Goal: Information Seeking & Learning: Compare options

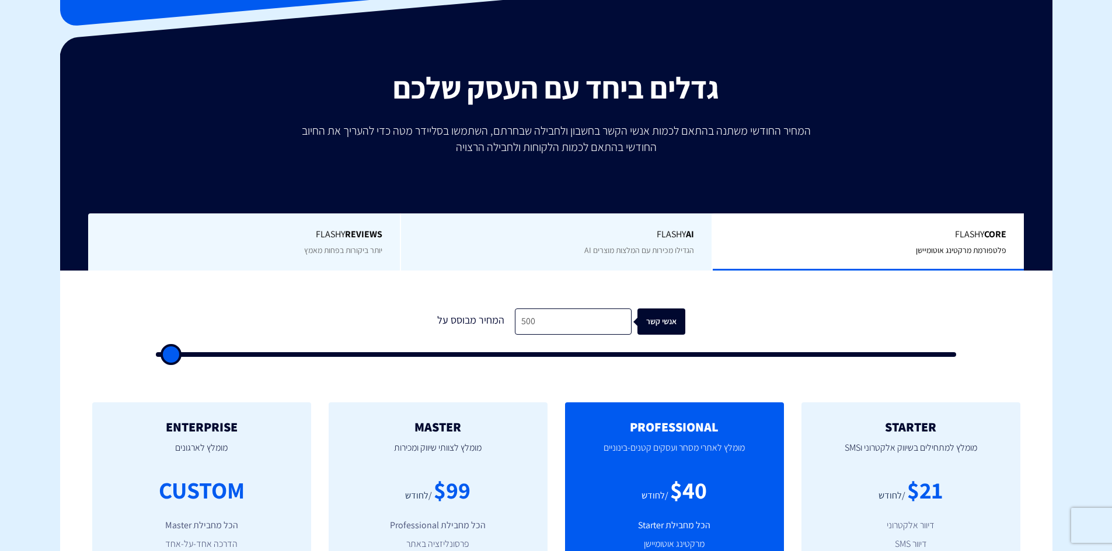
scroll to position [175, 0]
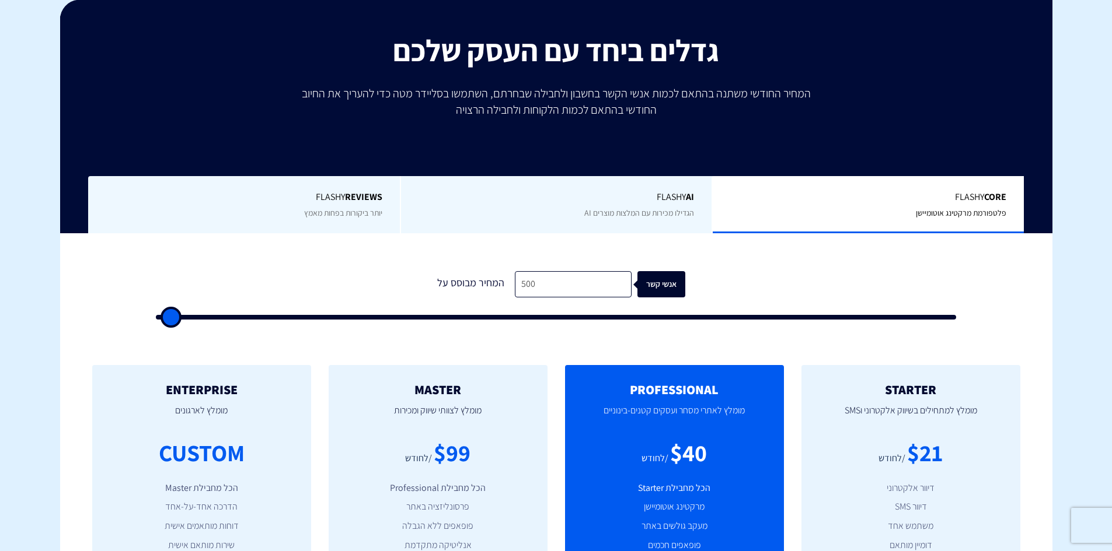
click at [564, 299] on form "1 המחיר מבוסס על 500 אנשי קשר" at bounding box center [556, 295] width 801 height 48
click at [563, 292] on input "500" at bounding box center [573, 284] width 117 height 26
click at [562, 291] on input "500" at bounding box center [573, 284] width 117 height 26
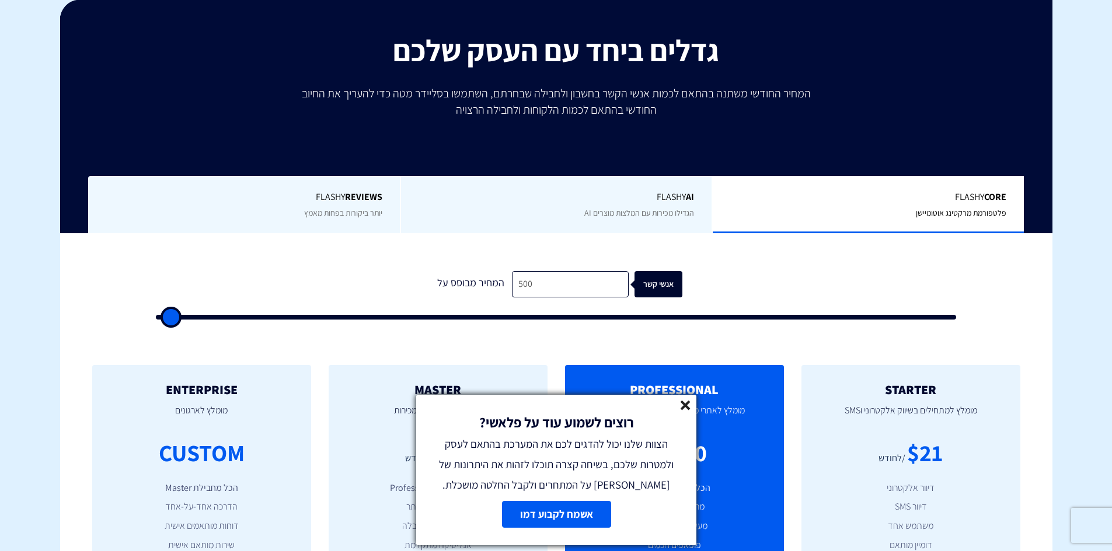
click at [683, 408] on line at bounding box center [685, 405] width 8 height 8
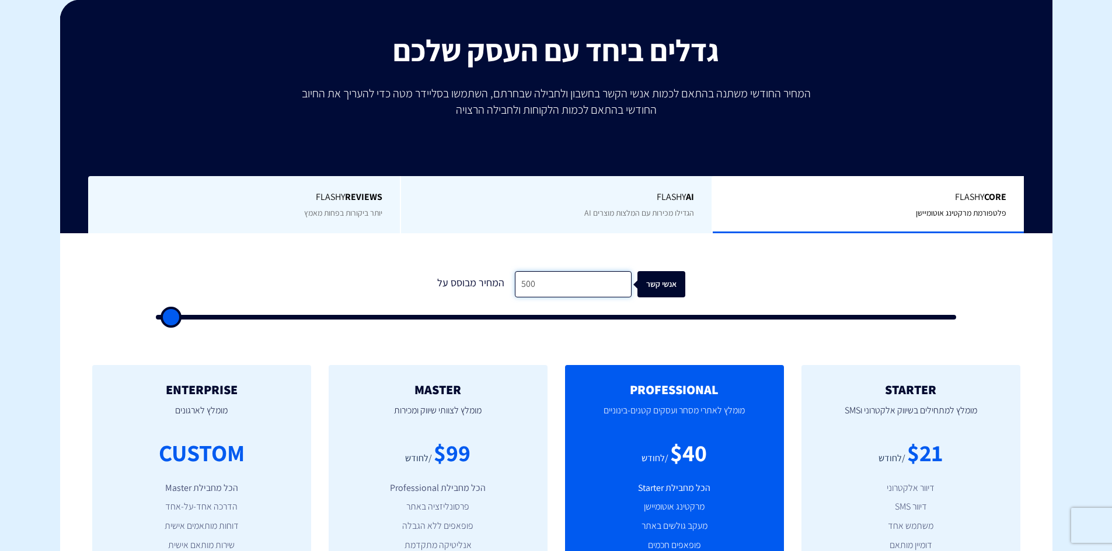
click at [543, 288] on input "500" at bounding box center [573, 284] width 117 height 26
click at [545, 278] on input "500" at bounding box center [573, 284] width 117 height 26
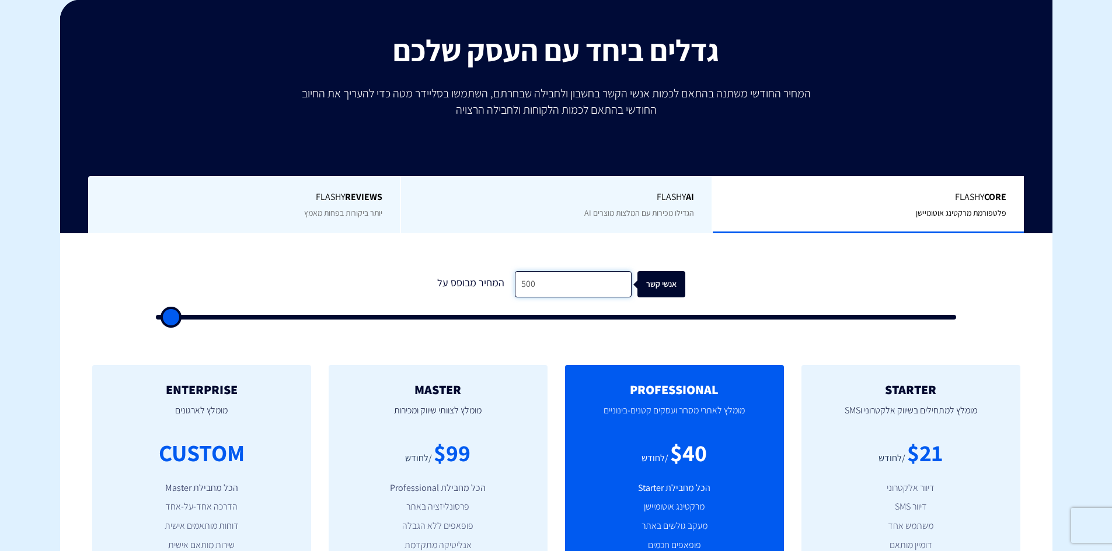
type input "4"
type input "500"
type input "40"
type input "500"
type input "400"
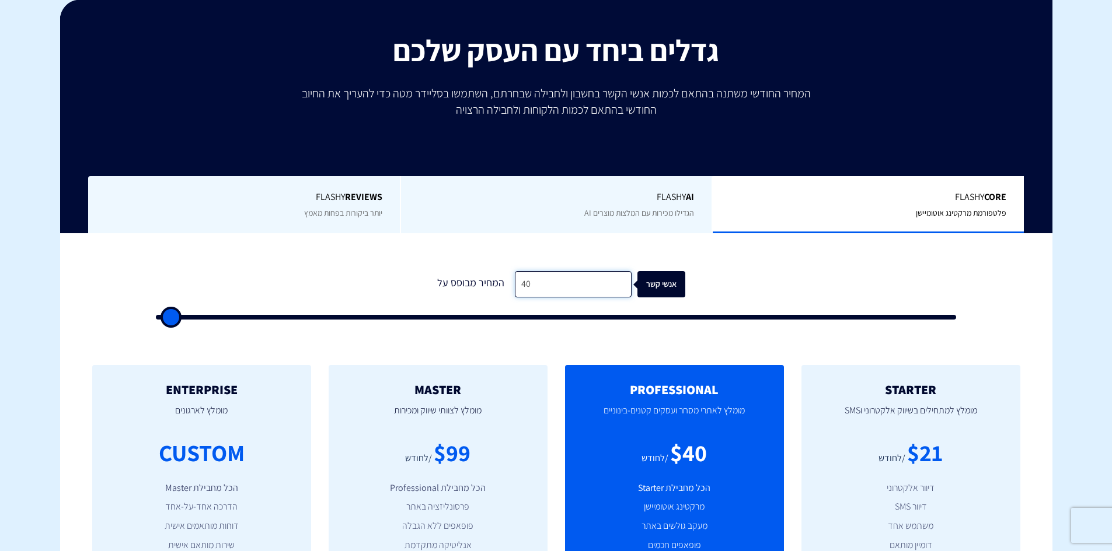
type input "500"
type input "4,000"
type input "4000"
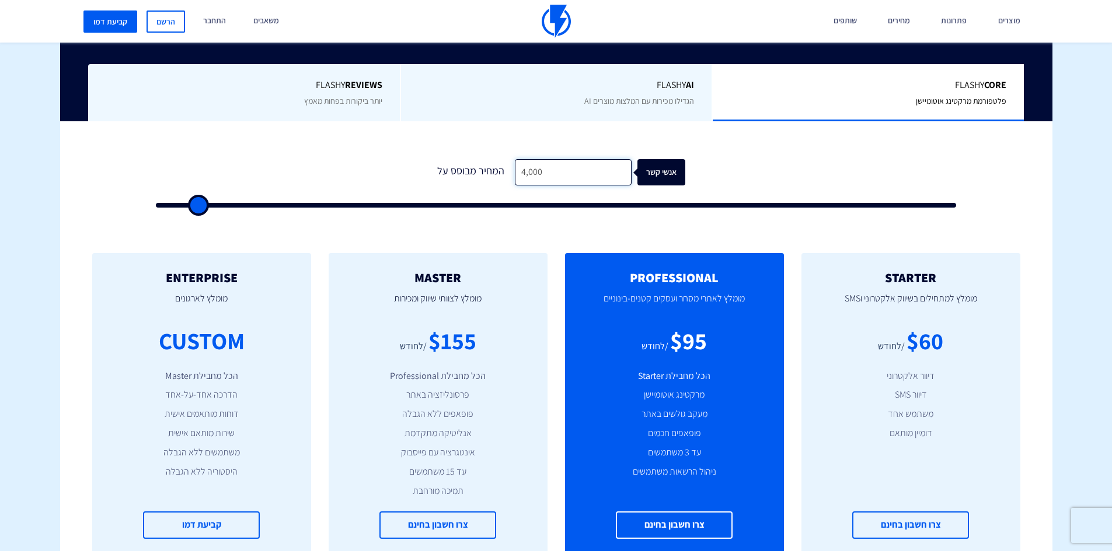
scroll to position [292, 0]
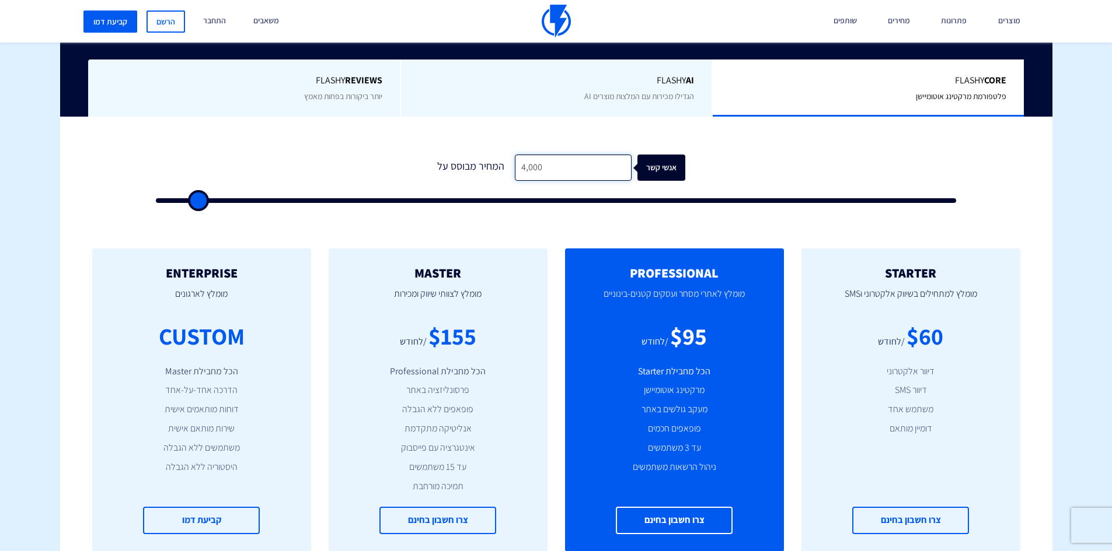
type input "4,000"
drag, startPoint x: 433, startPoint y: 340, endPoint x: 473, endPoint y: 340, distance: 40.3
click at [473, 340] on div "$155" at bounding box center [452, 336] width 48 height 33
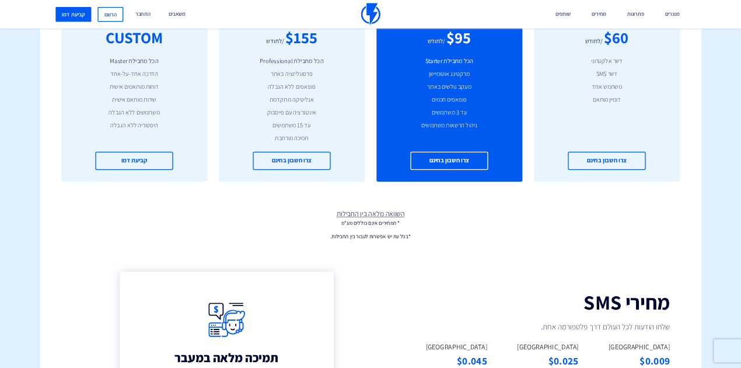
scroll to position [584, 0]
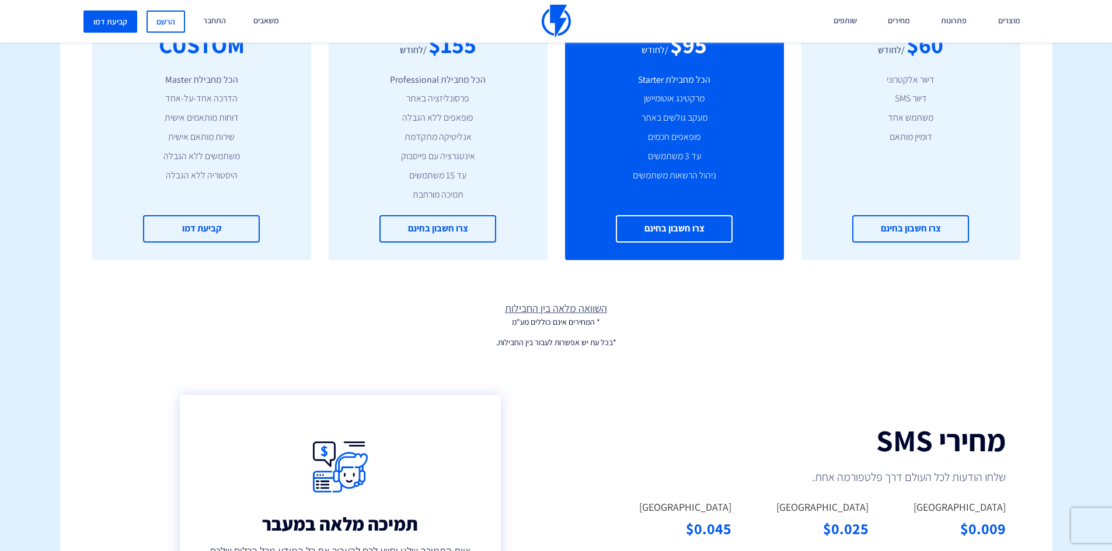
click at [551, 312] on link "השוואה מלאה בין החבילות" at bounding box center [556, 308] width 992 height 15
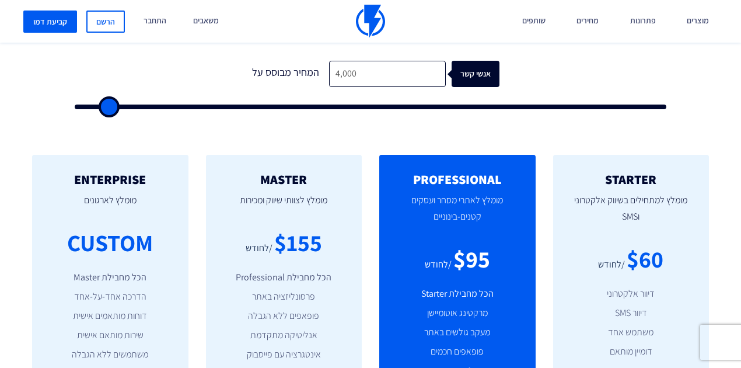
scroll to position [389, 0]
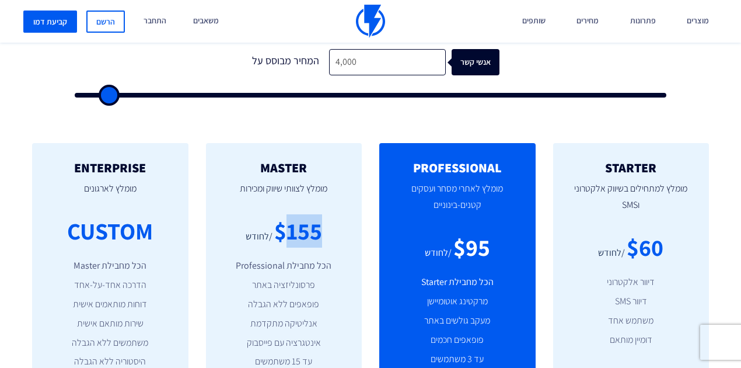
drag, startPoint x: 316, startPoint y: 236, endPoint x: 341, endPoint y: 239, distance: 24.8
click at [341, 239] on div "$155 /לחודש" at bounding box center [283, 230] width 121 height 33
click at [292, 229] on div "$155" at bounding box center [298, 230] width 48 height 33
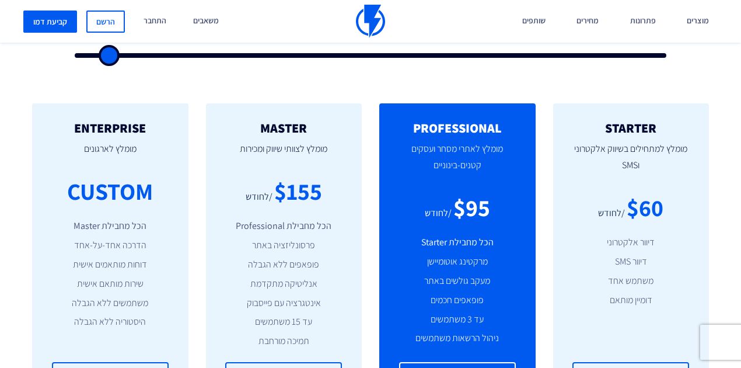
scroll to position [428, 0]
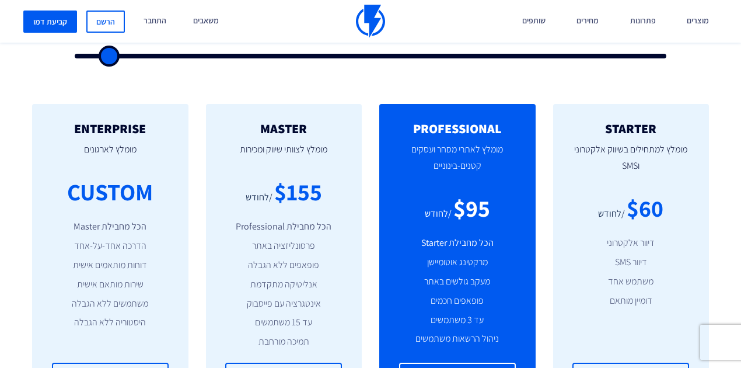
click at [342, 85] on div "STARTER מומלץ למתחילים בשיווק אלקטרוני וSMS $60 /לחודש דיוור אלקטרוני דיוור SMS…" at bounding box center [370, 256] width 741 height 350
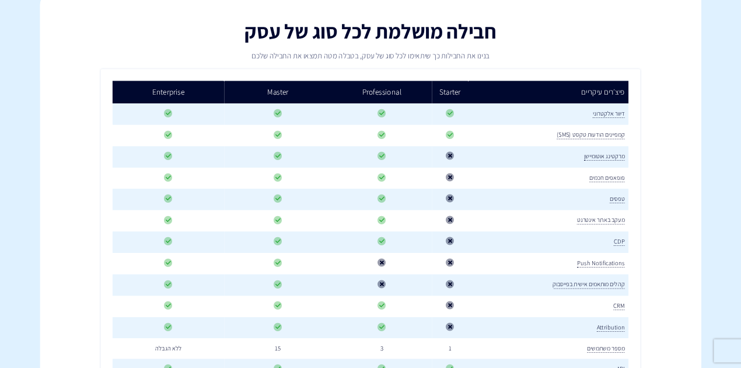
scroll to position [175, 0]
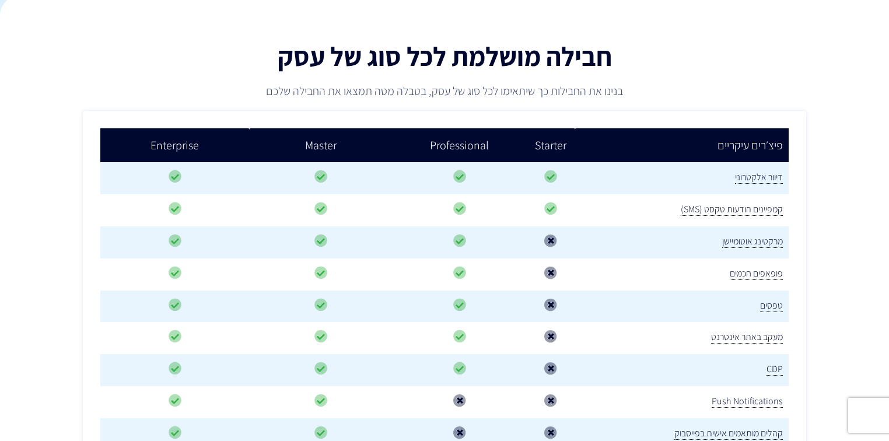
drag, startPoint x: 1, startPoint y: 35, endPoint x: 721, endPoint y: 87, distance: 721.9
click at [721, 87] on p "בנינו את החבילות כך שיתאימו לכל סוג של עסק, בטבלה מטה תמצאו את החבילה שלכם" at bounding box center [445, 91] width 564 height 16
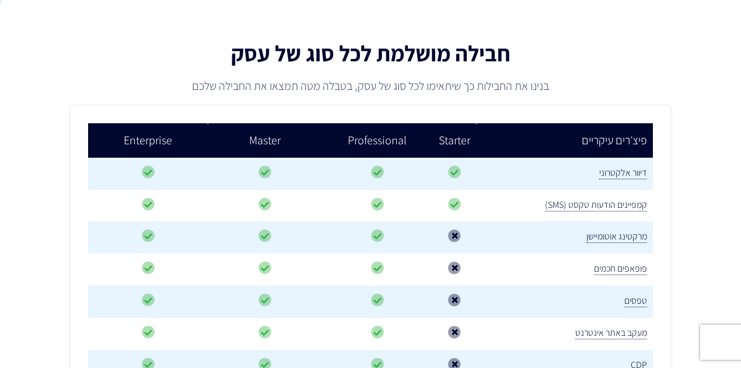
drag, startPoint x: 852, startPoint y: 0, endPoint x: 573, endPoint y: 78, distance: 289.5
click at [573, 78] on p "בנינו את החבילות כך שיתאימו לכל סוג של עסק, בטבלה מטה תמצאו את החבילה שלכם" at bounding box center [370, 86] width 465 height 16
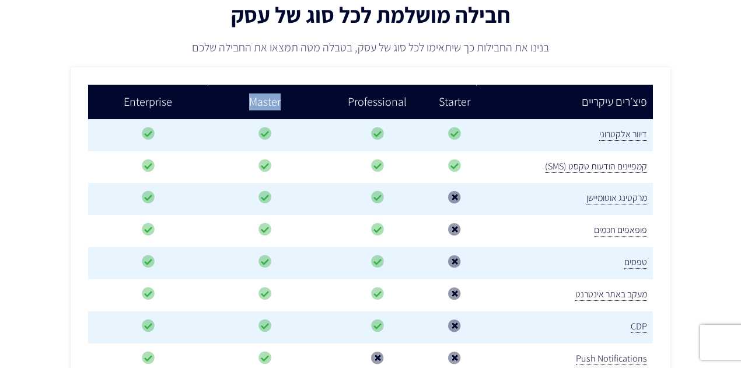
drag, startPoint x: 264, startPoint y: 103, endPoint x: 306, endPoint y: 103, distance: 42.0
click at [306, 103] on td "Master" at bounding box center [264, 102] width 113 height 34
click at [405, 105] on td "Professional" at bounding box center [377, 102] width 111 height 34
click at [391, 104] on td "Professional" at bounding box center [377, 102] width 111 height 34
drag, startPoint x: 265, startPoint y: 97, endPoint x: 298, endPoint y: 99, distance: 33.3
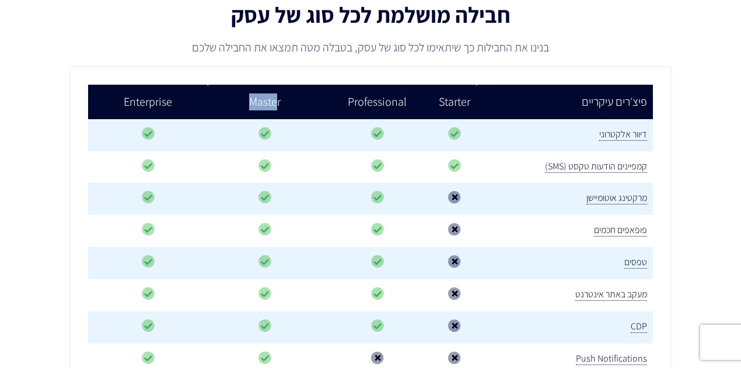
click at [298, 99] on td "Master" at bounding box center [264, 102] width 113 height 34
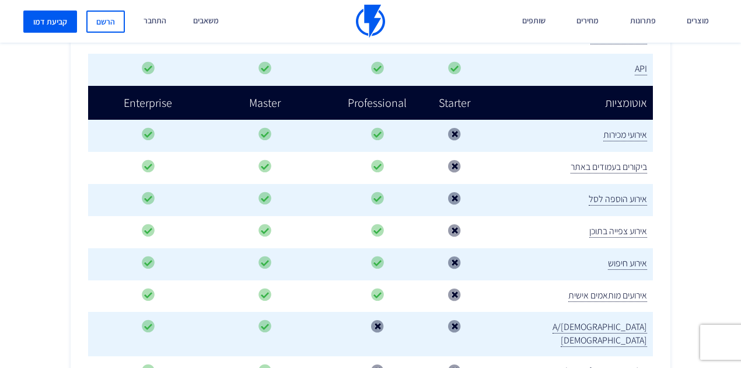
scroll to position [719, 0]
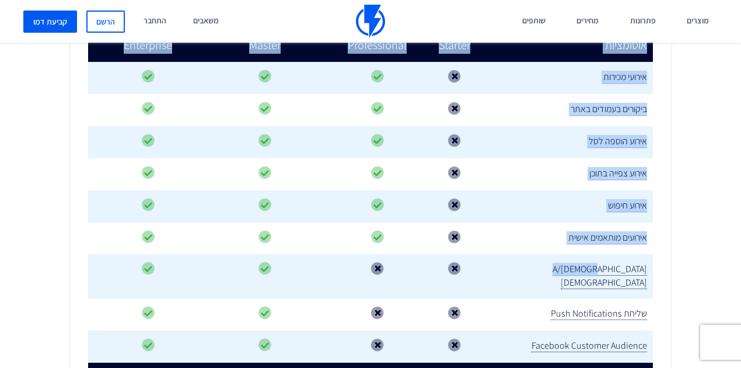
drag, startPoint x: 605, startPoint y: 258, endPoint x: 655, endPoint y: 258, distance: 49.6
click at [532, 262] on td "A/B טסטים" at bounding box center [564, 276] width 177 height 44
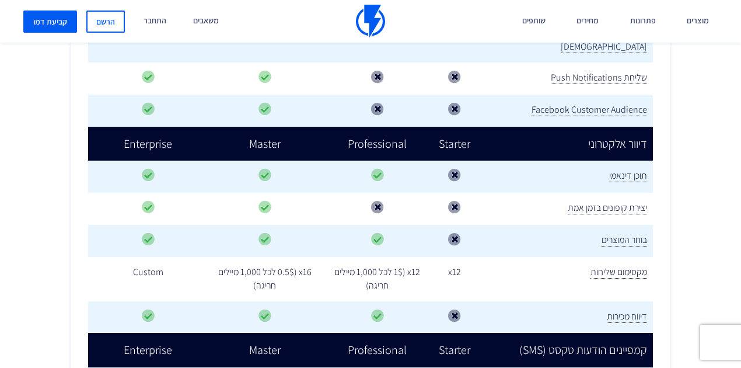
scroll to position [953, 0]
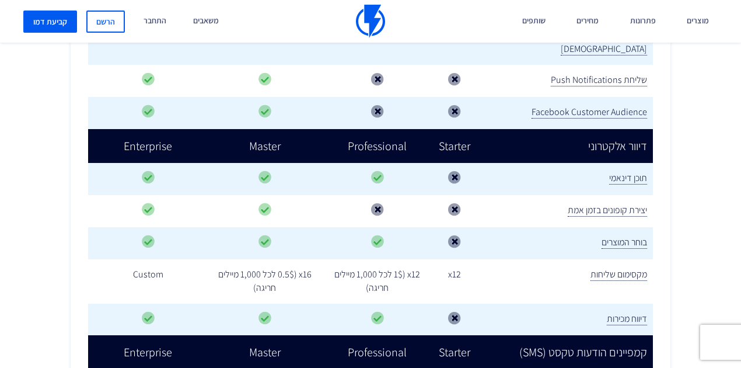
drag, startPoint x: 240, startPoint y: 245, endPoint x: 345, endPoint y: 244, distance: 105.0
click at [345, 259] on tr "מקסימום שליחות x12 x12 (1$ לכל 1,000 מיילים חריגה) x16 (0.5$ לכל 1,000 מיילים ח…" at bounding box center [370, 281] width 565 height 44
click at [322, 259] on td "x16 (0.5$ לכל 1,000 מיילים חריגה)" at bounding box center [264, 281] width 113 height 44
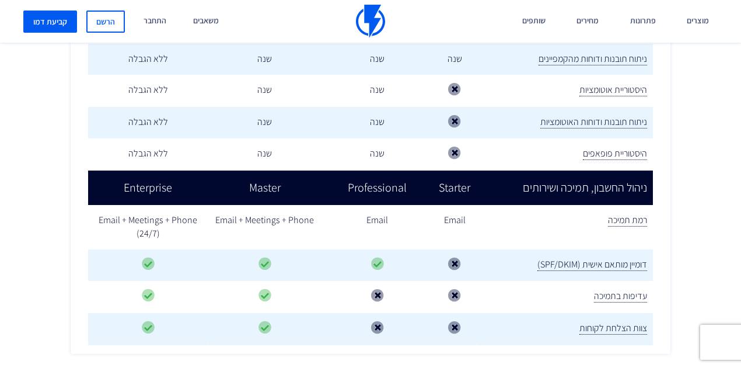
scroll to position [1731, 0]
drag, startPoint x: 308, startPoint y: 169, endPoint x: 330, endPoint y: 166, distance: 22.9
click at [322, 205] on td "Email + Meetings + Phone" at bounding box center [264, 227] width 113 height 44
drag, startPoint x: 271, startPoint y: 162, endPoint x: 305, endPoint y: 166, distance: 34.7
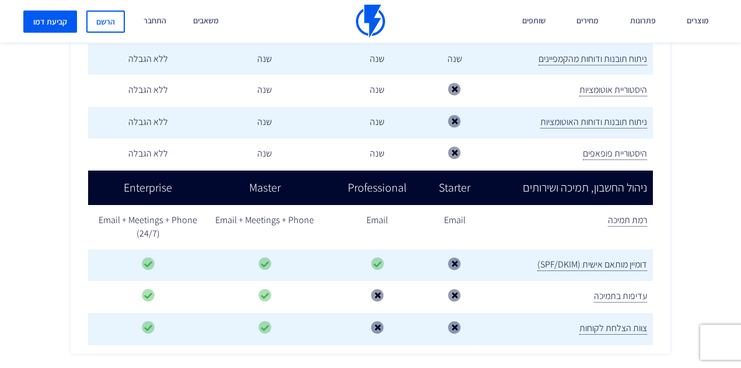
click at [305, 205] on td "Email + Meetings + Phone" at bounding box center [264, 227] width 113 height 44
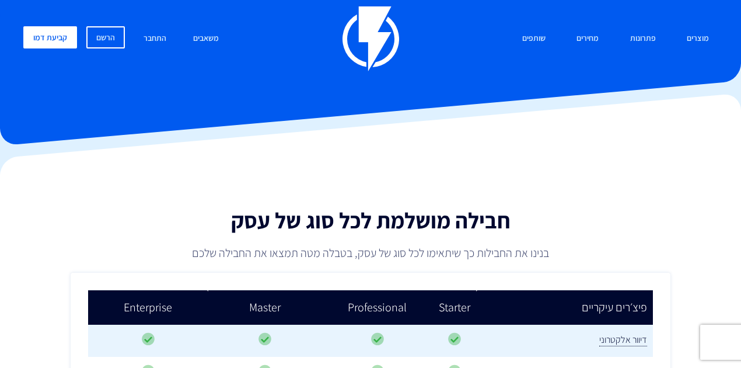
scroll to position [0, 0]
